Goal: Task Accomplishment & Management: Manage account settings

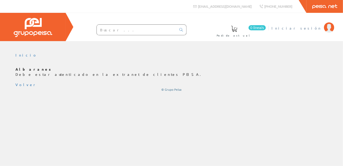
click at [308, 29] on span "Iniciar sesión" at bounding box center [297, 27] width 50 height 5
click at [227, 19] on div "0 línea/s Pedido actual Iniciar sesión" at bounding box center [171, 27] width 343 height 28
click at [127, 31] on input "text" at bounding box center [137, 30] width 80 height 10
click at [311, 29] on span "Iniciar sesión" at bounding box center [297, 27] width 50 height 5
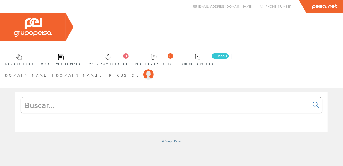
click at [120, 98] on input "text" at bounding box center [165, 105] width 289 height 15
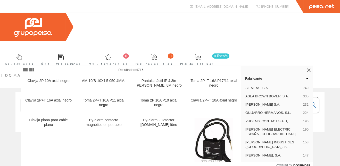
click at [58, 98] on input "TEMP01020" at bounding box center [163, 105] width 285 height 15
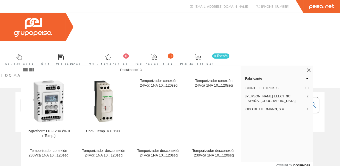
click at [73, 98] on input "TEMP0120" at bounding box center [163, 105] width 285 height 15
type input "TEMP0120"
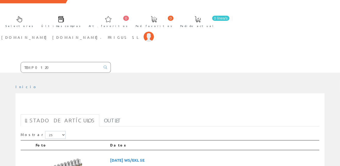
scroll to position [81, 0]
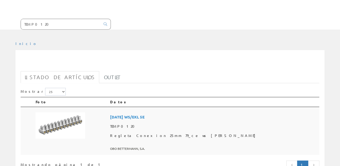
click at [57, 112] on img at bounding box center [60, 125] width 49 height 27
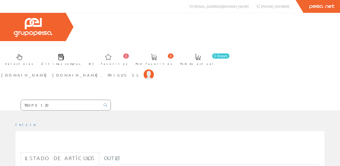
scroll to position [81, 0]
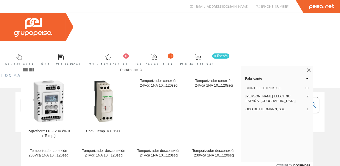
click at [141, 73] on span "[DOMAIN_NAME] [DOMAIN_NAME]. FRIGUS SL" at bounding box center [71, 75] width 140 height 5
click at [307, 72] on link at bounding box center [308, 70] width 6 height 6
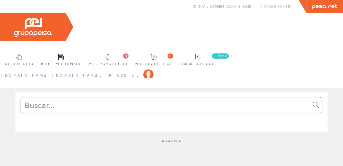
click at [141, 73] on span "[DOMAIN_NAME] [DOMAIN_NAME]. FRIGUS SL" at bounding box center [71, 75] width 140 height 5
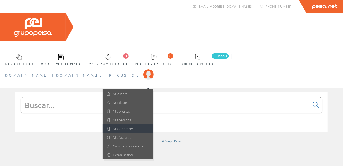
click at [153, 125] on link "Mis albaranes" at bounding box center [128, 129] width 50 height 9
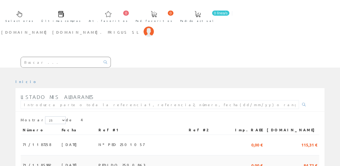
scroll to position [54, 0]
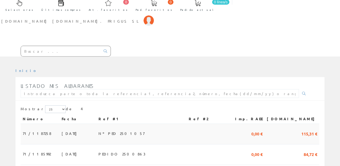
click at [65, 129] on span "22/08/2025" at bounding box center [71, 133] width 18 height 9
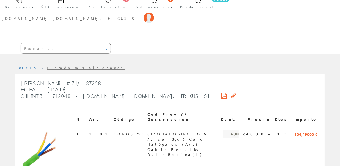
scroll to position [81, 0]
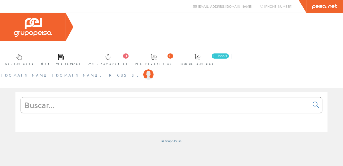
click at [154, 70] on img at bounding box center [148, 75] width 10 height 10
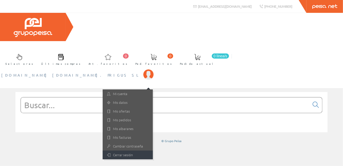
click at [153, 151] on link "Cerrar sesión" at bounding box center [128, 155] width 50 height 9
